Goal: Use online tool/utility: Utilize a website feature to perform a specific function

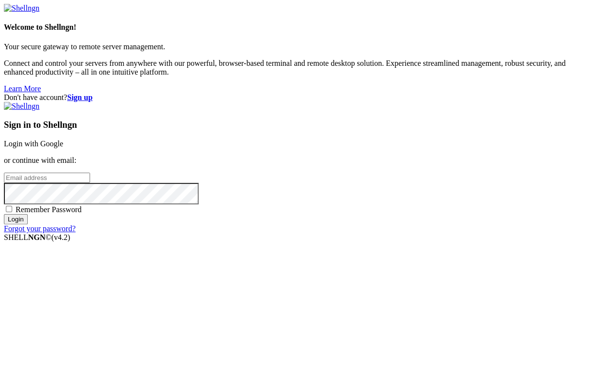
click at [63, 142] on link "Login with Google" at bounding box center [33, 143] width 59 height 8
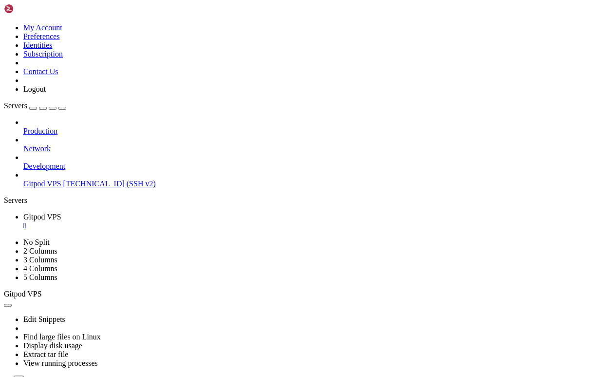
drag, startPoint x: 93, startPoint y: 676, endPoint x: 426, endPoint y: 687, distance: 334.0
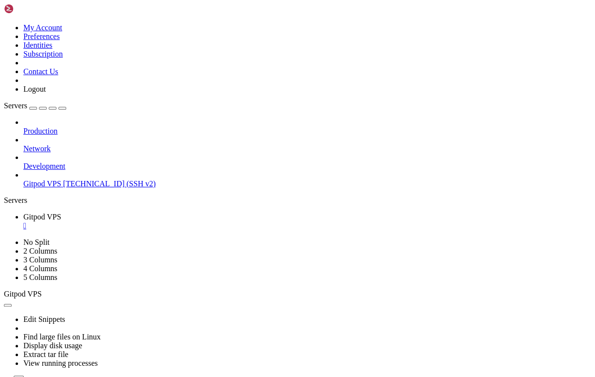
scroll to position [331, 0]
drag, startPoint x: 93, startPoint y: 690, endPoint x: 9, endPoint y: 642, distance: 97.4
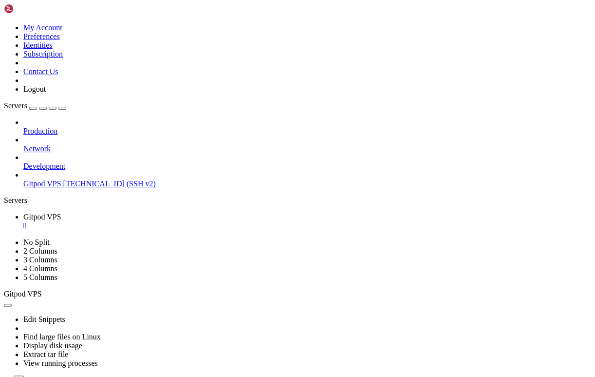
copy span "o"
drag, startPoint x: 102, startPoint y: 694, endPoint x: 61, endPoint y: 690, distance: 41.6
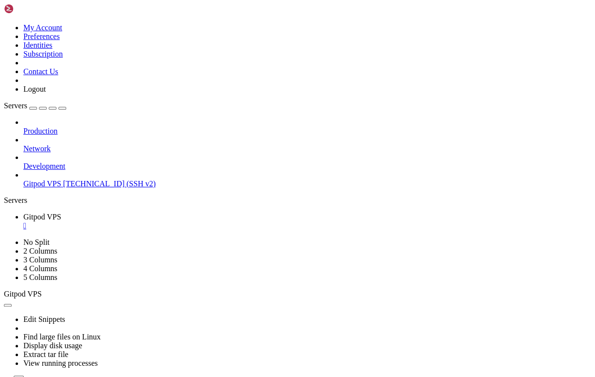
drag, startPoint x: 105, startPoint y: 690, endPoint x: 7, endPoint y: 683, distance: 97.7
copy div "bash: line 12: xfce4: command not found ubuntu@b2-15-de1 : ~ $"
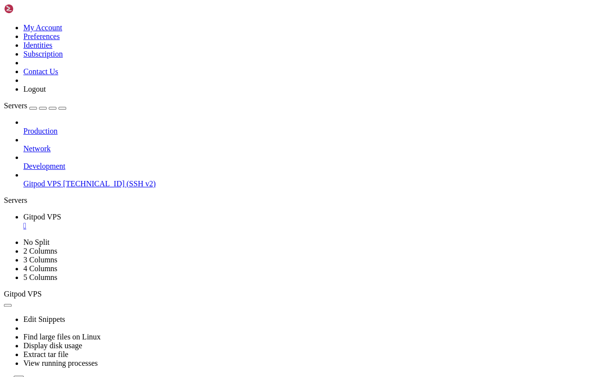
drag, startPoint x: 58, startPoint y: 694, endPoint x: 11, endPoint y: 684, distance: 47.5
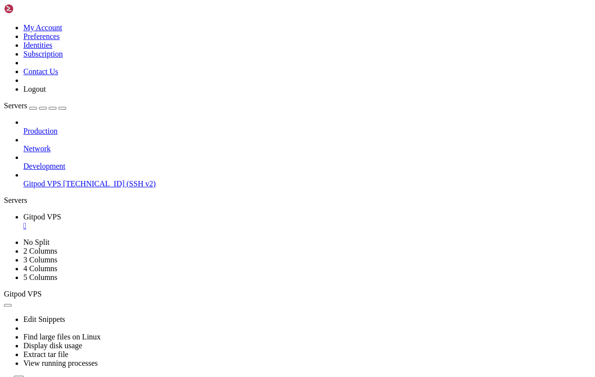
scroll to position [1234, 0]
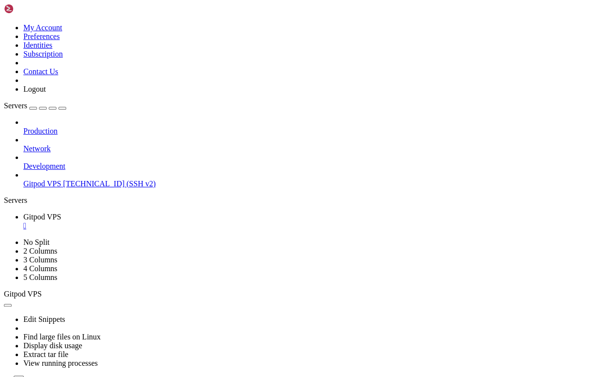
drag, startPoint x: 167, startPoint y: 681, endPoint x: 47, endPoint y: 687, distance: 119.5
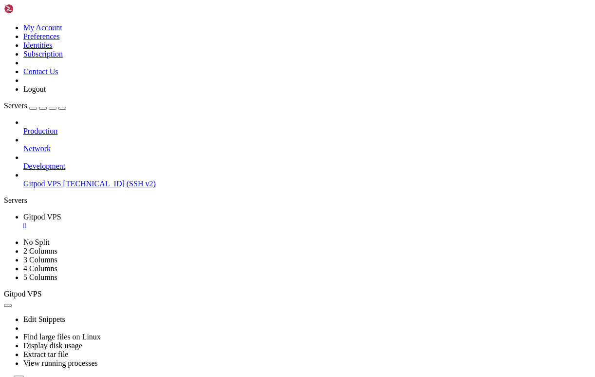
scroll to position [1478, 0]
drag, startPoint x: 173, startPoint y: 684, endPoint x: 8, endPoint y: 461, distance: 276.6
copy div "ubuntu@b2-15-de1 : ~ $ sudo bash -c "$(cat <<'EOF' #!/bin/bash set -e # 🧱 Фаза …"
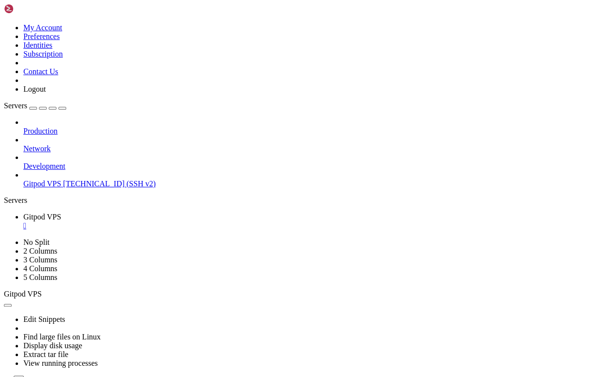
drag, startPoint x: 216, startPoint y: 740, endPoint x: 77, endPoint y: 692, distance: 147.9
drag, startPoint x: 62, startPoint y: 689, endPoint x: 48, endPoint y: 687, distance: 14.3
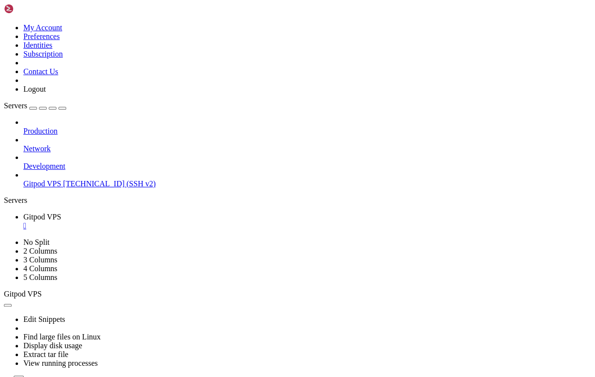
drag, startPoint x: 125, startPoint y: 669, endPoint x: 41, endPoint y: 649, distance: 86.6
drag, startPoint x: 104, startPoint y: 691, endPoint x: 7, endPoint y: 412, distance: 295.9
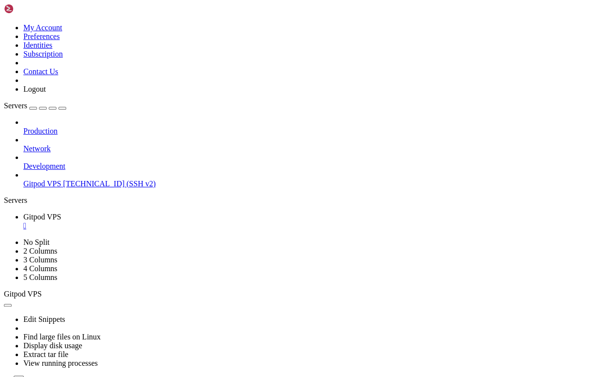
copy div "ubuntu@b2-15-de1 : ~ $ sudo bash -c "$(cat <<'EOF' #!/bin/bash set -e # 🧱 Фаза …"
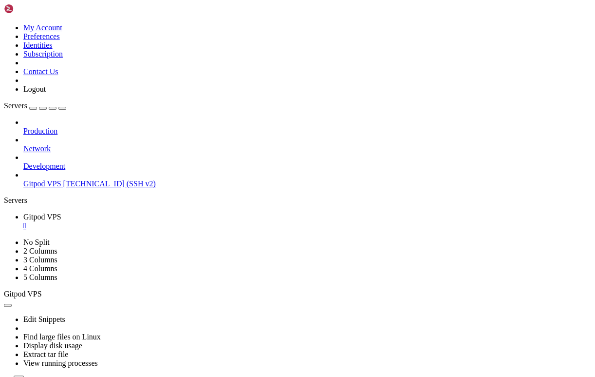
drag, startPoint x: 107, startPoint y: 692, endPoint x: 9, endPoint y: 445, distance: 265.9
drag, startPoint x: 115, startPoint y: 691, endPoint x: 94, endPoint y: 655, distance: 42.1
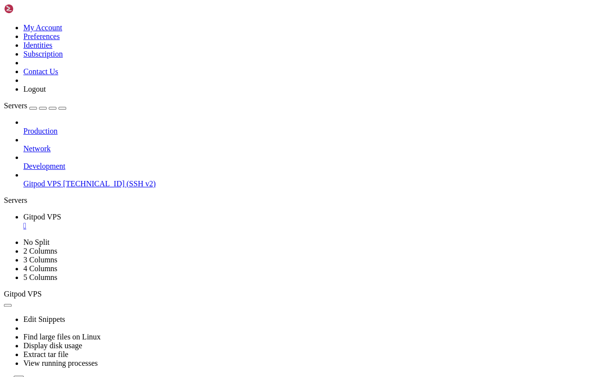
drag, startPoint x: 260, startPoint y: 559, endPoint x: 8, endPoint y: 411, distance: 291.6
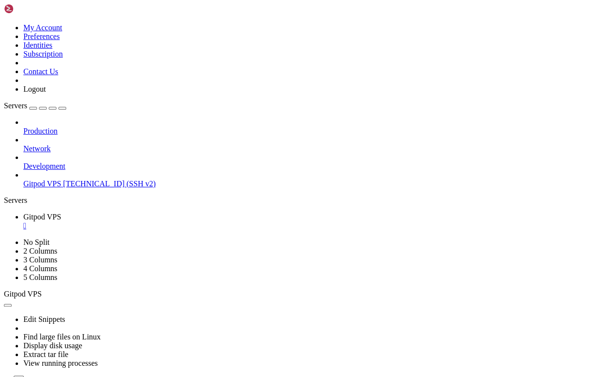
copy div "loremi@d0-52-si4 : ~ $ amet cons -a "$(eli <<'SED' #!/doe/temp inc -u # 🧱 Labo …"
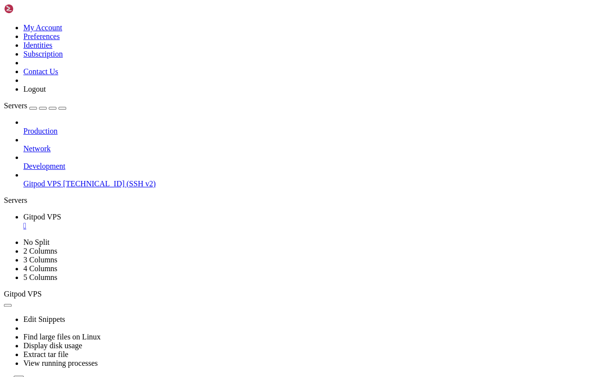
scroll to position [3844, 0]
drag, startPoint x: 393, startPoint y: 721, endPoint x: 271, endPoint y: 676, distance: 129.8
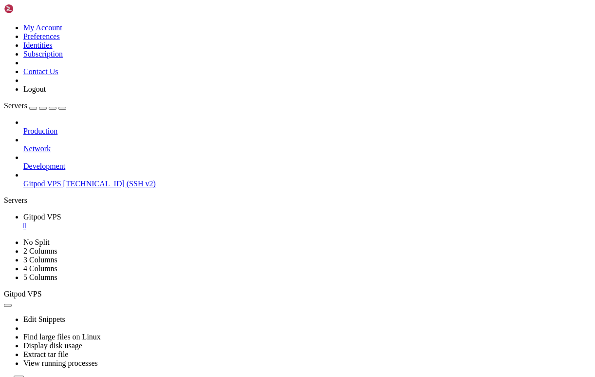
drag, startPoint x: 101, startPoint y: 673, endPoint x: 94, endPoint y: 675, distance: 7.9
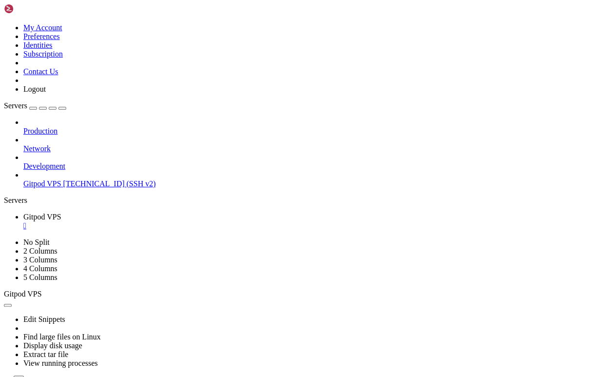
drag, startPoint x: 166, startPoint y: 690, endPoint x: 9, endPoint y: 595, distance: 183.7
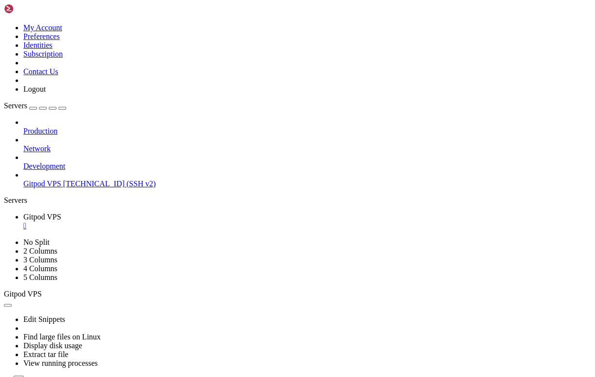
scroll to position [4076, 0]
drag, startPoint x: 161, startPoint y: 694, endPoint x: 8, endPoint y: 552, distance: 208.9
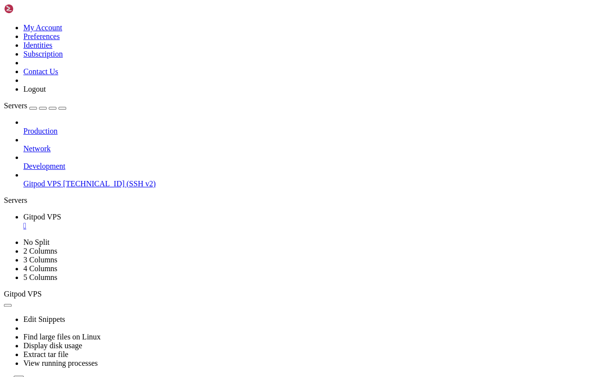
drag, startPoint x: 155, startPoint y: 690, endPoint x: 9, endPoint y: 467, distance: 266.4
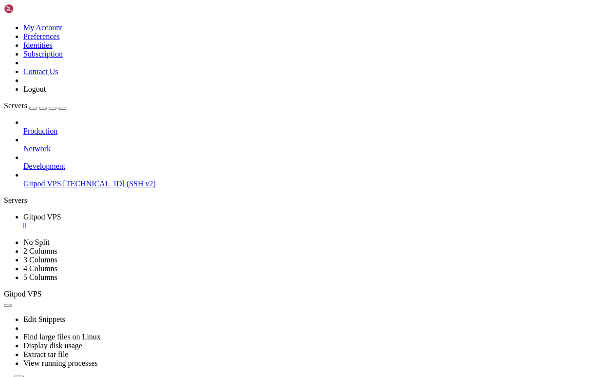
drag, startPoint x: 148, startPoint y: 690, endPoint x: 98, endPoint y: 691, distance: 50.2
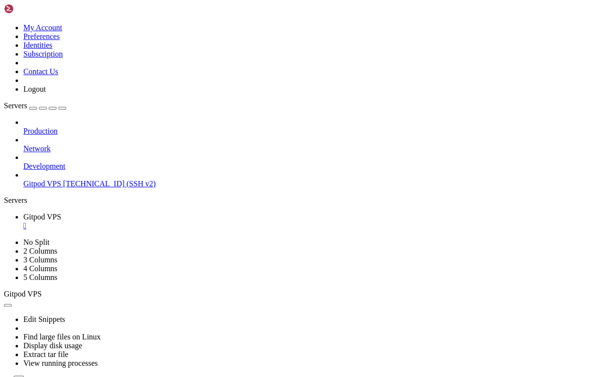
drag, startPoint x: 152, startPoint y: 691, endPoint x: 7, endPoint y: 676, distance: 145.5
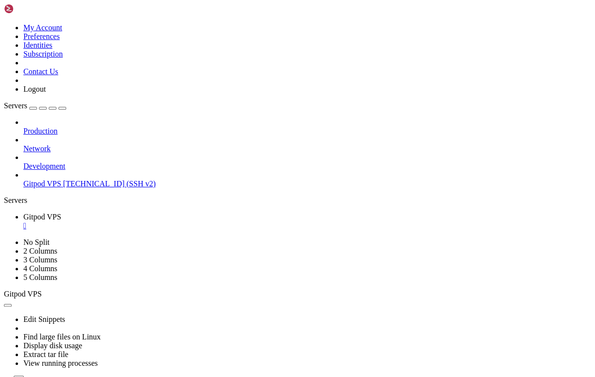
drag, startPoint x: 156, startPoint y: 692, endPoint x: 10, endPoint y: 652, distance: 151.3
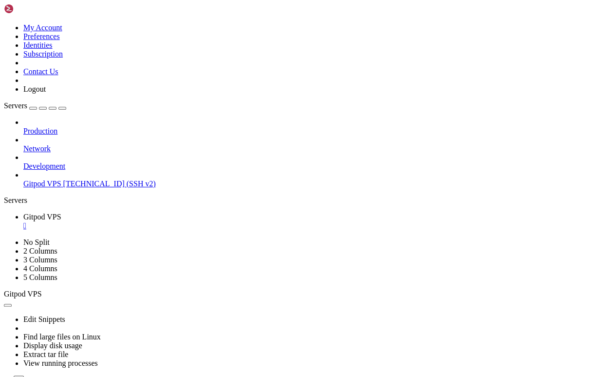
scroll to position [7960, 0]
drag, startPoint x: 159, startPoint y: 692, endPoint x: 127, endPoint y: 690, distance: 32.2
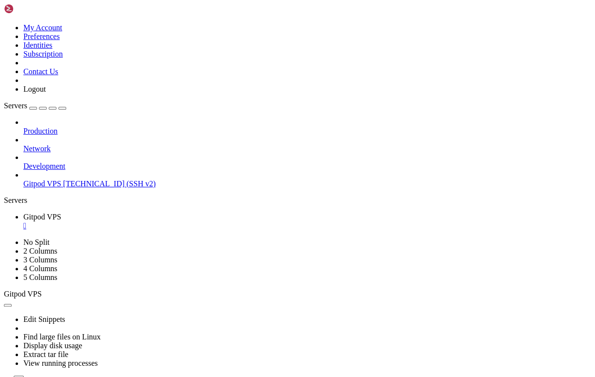
scroll to position [8126, 0]
drag, startPoint x: 171, startPoint y: 686, endPoint x: 173, endPoint y: 690, distance: 5.7
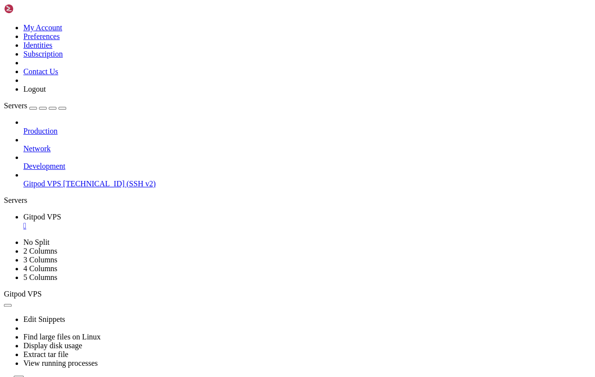
drag, startPoint x: 101, startPoint y: 692, endPoint x: 7, endPoint y: 673, distance: 95.6
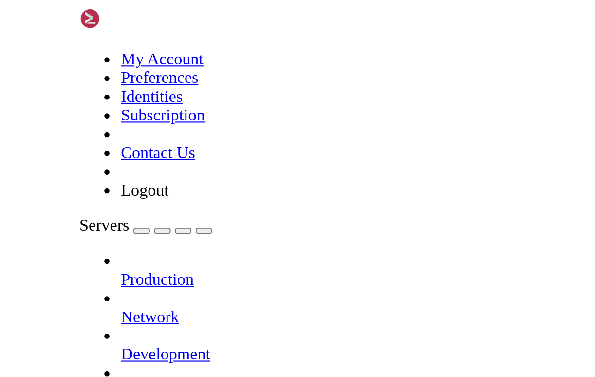
scroll to position [8922, 0]
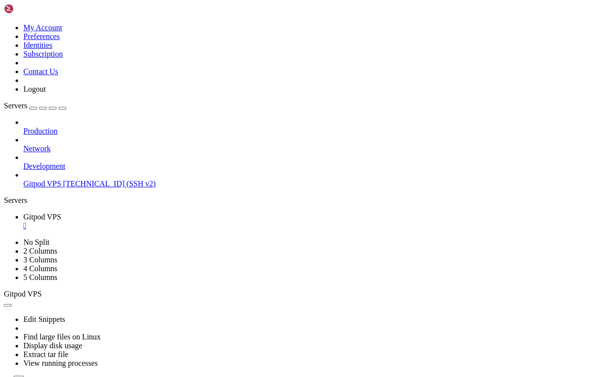
drag, startPoint x: 100, startPoint y: 690, endPoint x: 8, endPoint y: 669, distance: 94.7
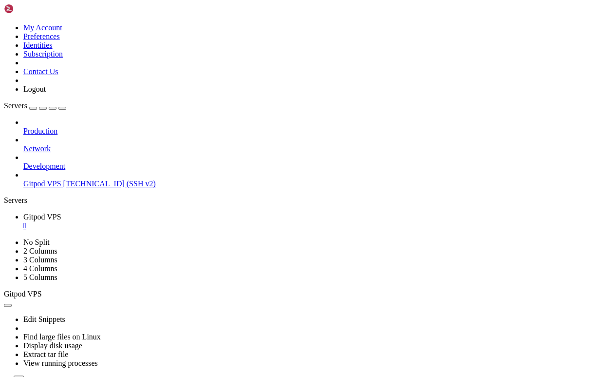
drag, startPoint x: 206, startPoint y: 683, endPoint x: 8, endPoint y: 686, distance: 197.9
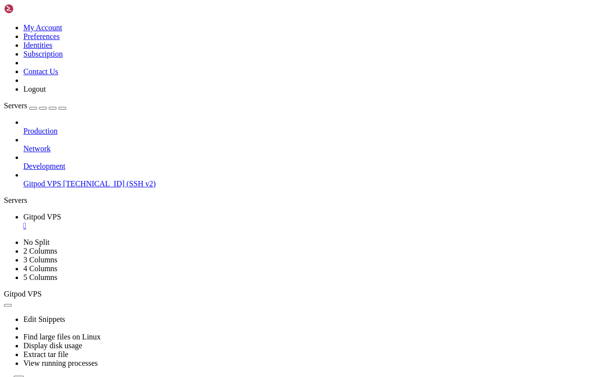
drag, startPoint x: 115, startPoint y: 693, endPoint x: 97, endPoint y: 691, distance: 18.1
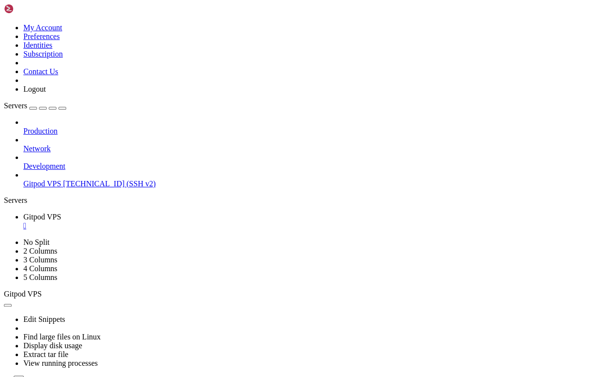
drag, startPoint x: 95, startPoint y: 668, endPoint x: 89, endPoint y: 629, distance: 39.0
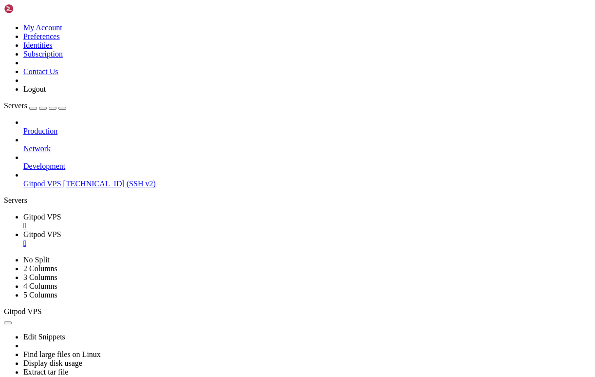
scroll to position [0, 0]
click at [61, 212] on span "Gitpod VPS" at bounding box center [42, 216] width 38 height 8
click at [183, 221] on div "" at bounding box center [307, 225] width 568 height 9
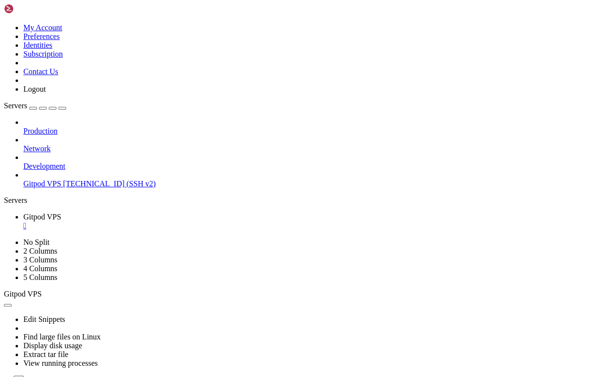
scroll to position [248, 0]
drag, startPoint x: 100, startPoint y: 643, endPoint x: 158, endPoint y: 689, distance: 74.6
drag, startPoint x: 222, startPoint y: 680, endPoint x: 9, endPoint y: 684, distance: 213.5
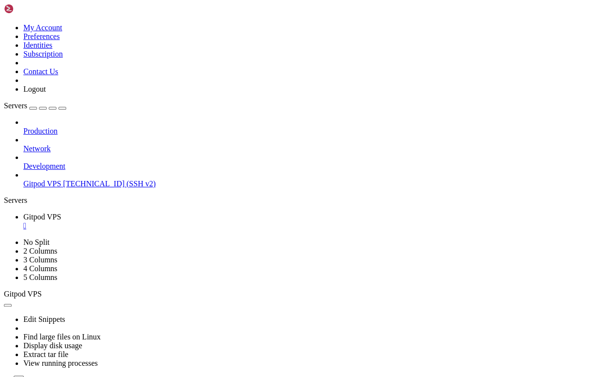
drag, startPoint x: 266, startPoint y: 682, endPoint x: 219, endPoint y: 680, distance: 46.8
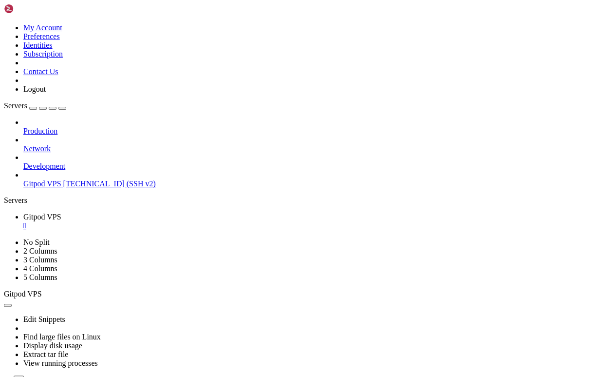
drag, startPoint x: 291, startPoint y: 679, endPoint x: 7, endPoint y: 681, distance: 284.1
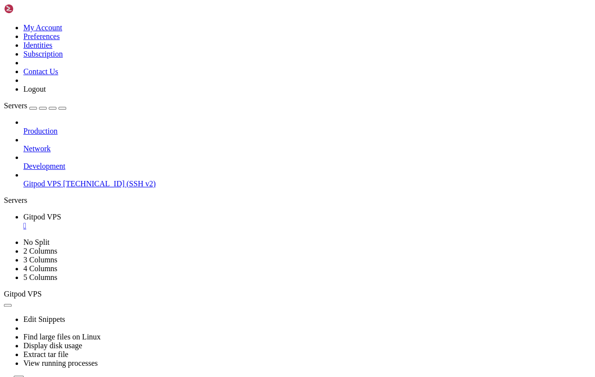
drag, startPoint x: 97, startPoint y: 690, endPoint x: 8, endPoint y: 632, distance: 106.4
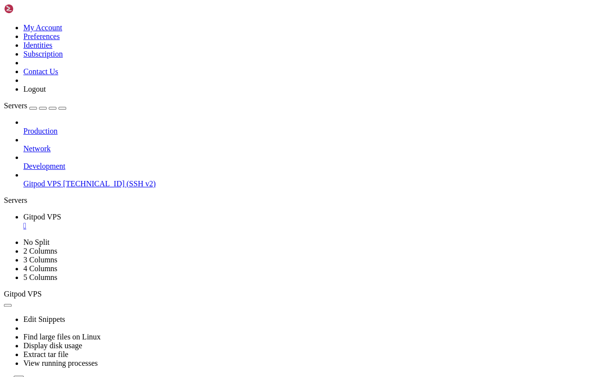
drag, startPoint x: 273, startPoint y: 682, endPoint x: 8, endPoint y: 684, distance: 264.6
